Goal: Task Accomplishment & Management: Manage account settings

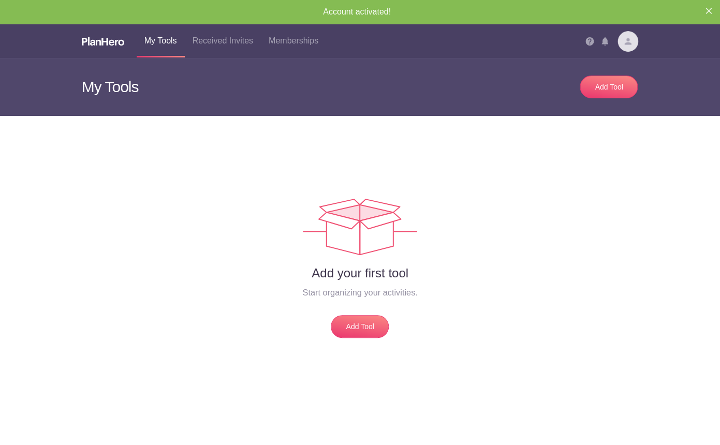
click at [625, 42] on img at bounding box center [628, 41] width 21 height 21
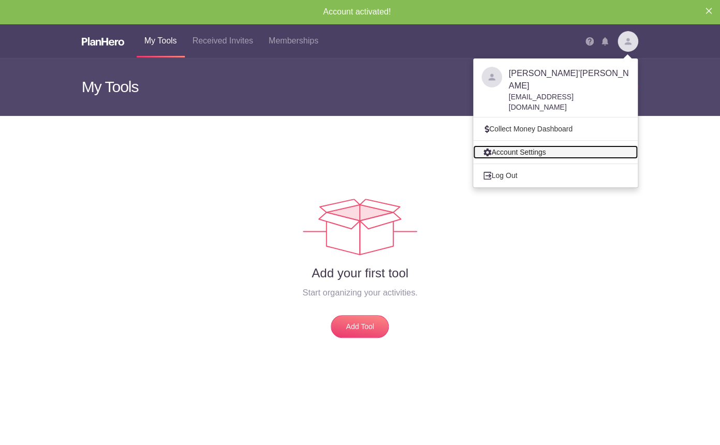
click at [539, 145] on link "Account Settings" at bounding box center [555, 151] width 165 height 13
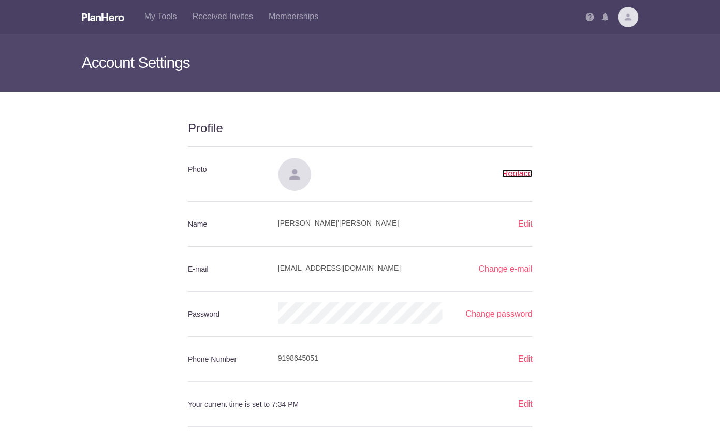
click at [508, 171] on link "Replace" at bounding box center [517, 173] width 31 height 9
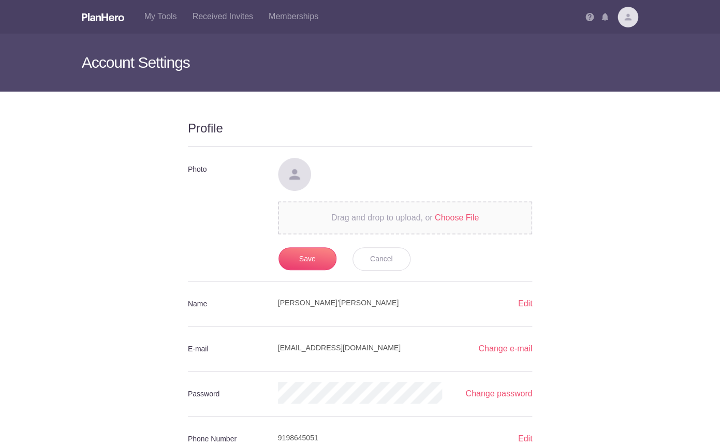
click at [474, 211] on input "Drag and drop to upload, or Choose File Choose File" at bounding box center [405, 219] width 270 height 34
type input "C:\fakepath\IMG_2166.jpg"
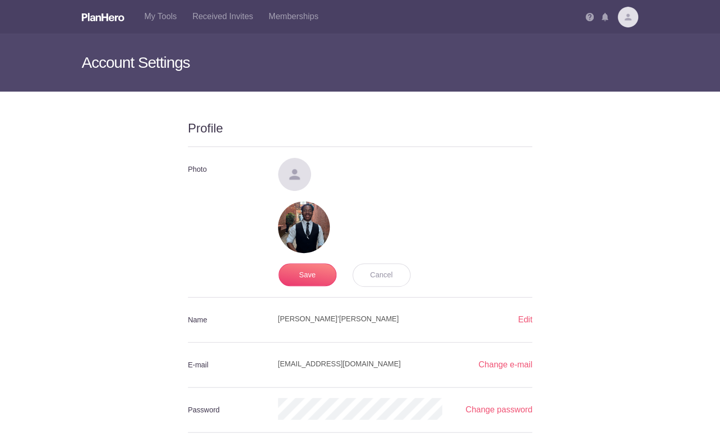
click at [319, 288] on form "Photo Replace Drag and drop to upload, or Choose file. Choose file. Choose file…" at bounding box center [360, 334] width 345 height 355
click at [317, 281] on input "Save" at bounding box center [308, 274] width 58 height 23
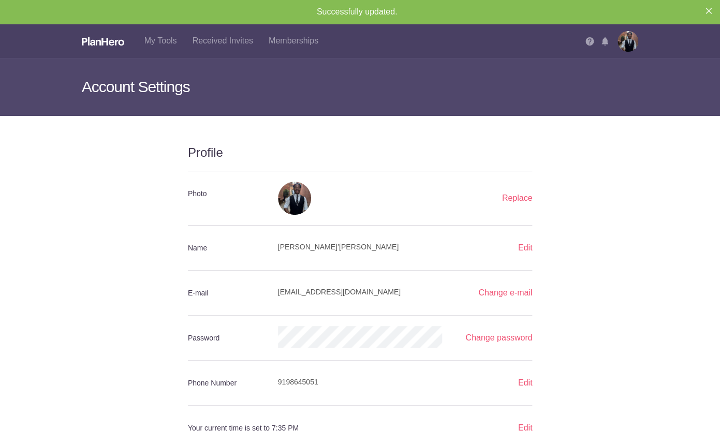
click at [627, 38] on img at bounding box center [628, 41] width 21 height 21
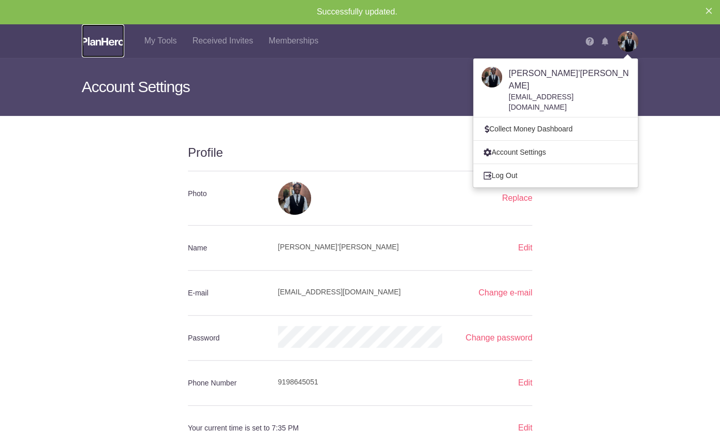
click at [93, 38] on img at bounding box center [103, 41] width 42 height 8
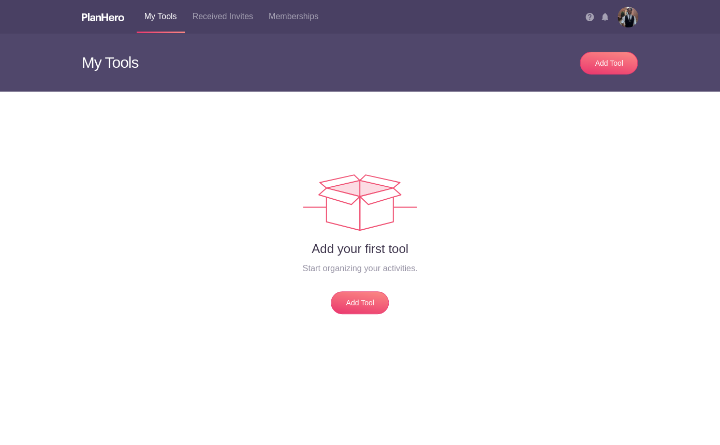
click at [368, 290] on div "Add your first tool Start organizing your activities. Add Tool" at bounding box center [360, 223] width 572 height 181
click at [366, 299] on link "Add Tool" at bounding box center [360, 302] width 58 height 23
